Goal: Information Seeking & Learning: Find specific fact

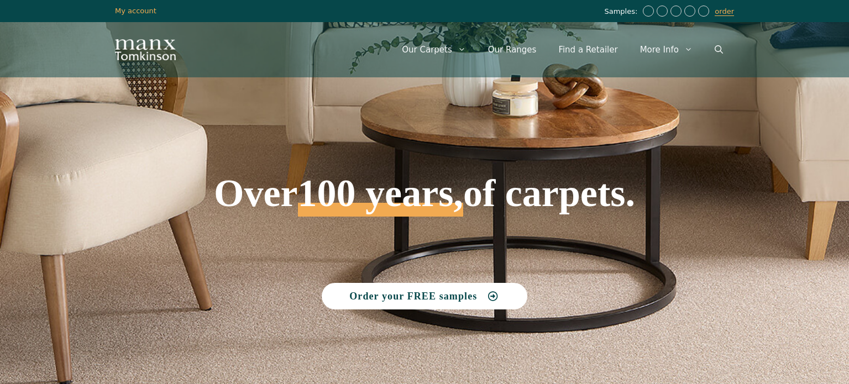
scroll to position [2361, 0]
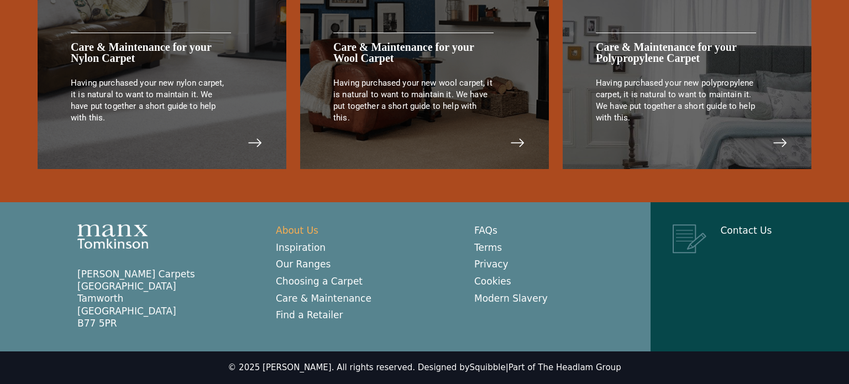
click at [311, 230] on link "About Us" at bounding box center [297, 230] width 43 height 11
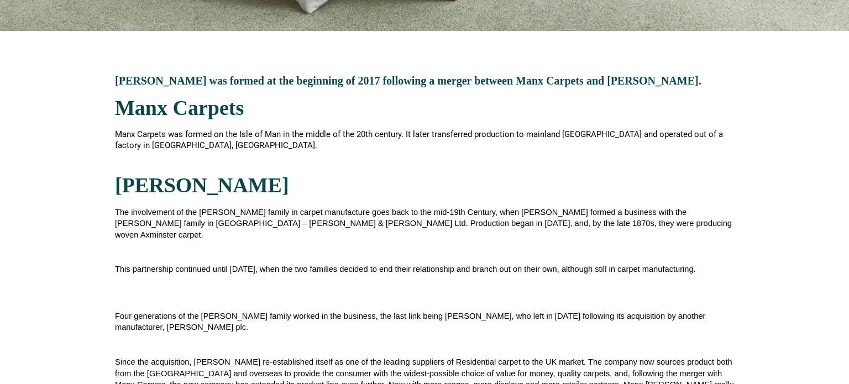
scroll to position [475, 0]
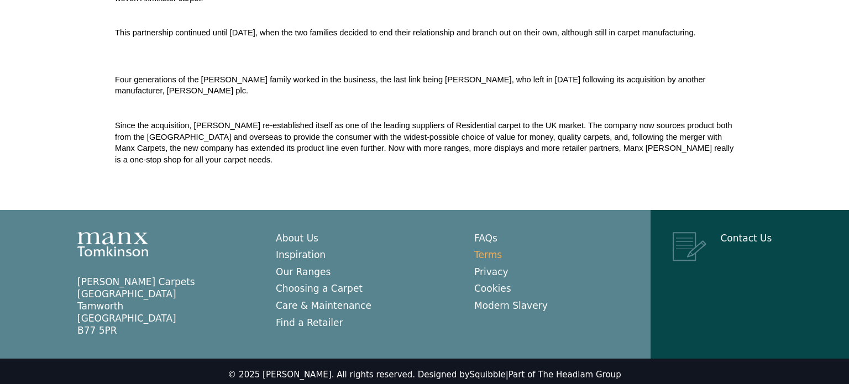
click at [497, 249] on link "Terms" at bounding box center [488, 254] width 28 height 11
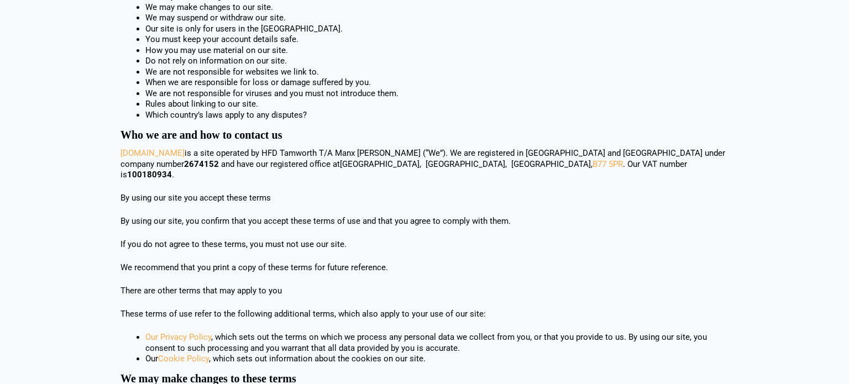
scroll to position [237, 0]
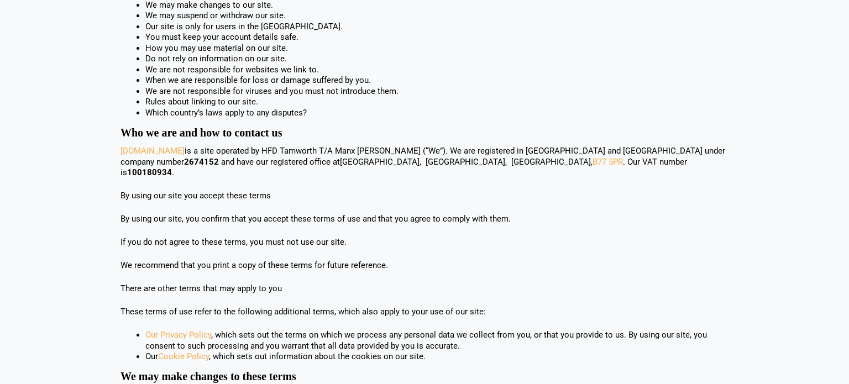
click at [304, 152] on span "is a site operated by HFD Tamworth T/A Manx [PERSON_NAME] (“We”). We are regist…" at bounding box center [422, 156] width 605 height 21
click at [304, 152] on span "is a site operated by HFD Tamworth T/A Manx Tomkinson (“We”). We are registered…" at bounding box center [422, 156] width 605 height 21
copy span "HFD Tamworth T/A Manx Tomkinson"
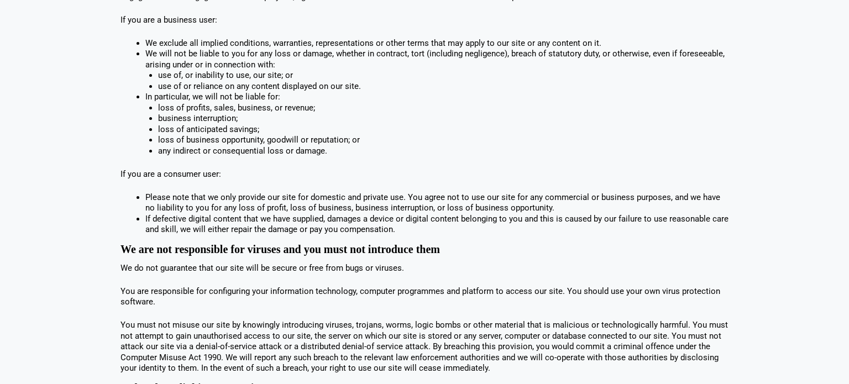
scroll to position [1798, 0]
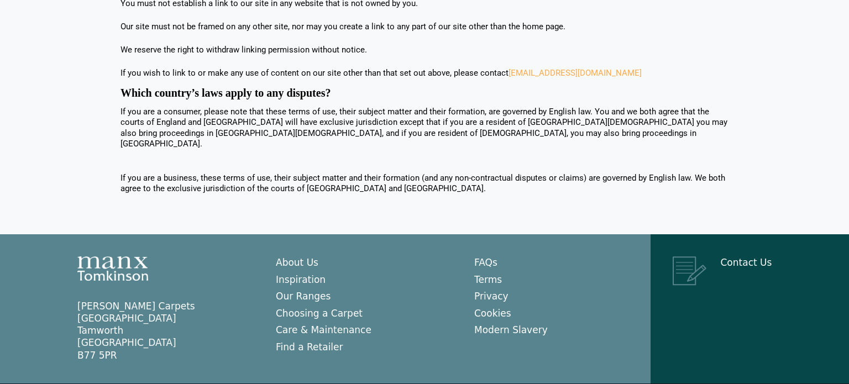
copy div "Manx Tomkinson"
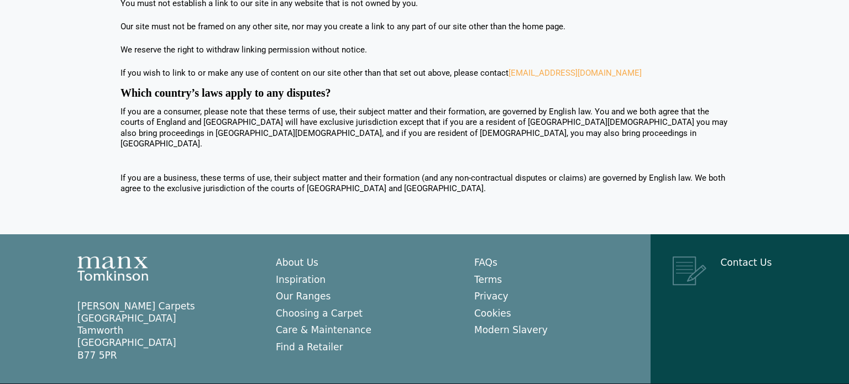
copy link "Headlam Group"
